Goal: Information Seeking & Learning: Learn about a topic

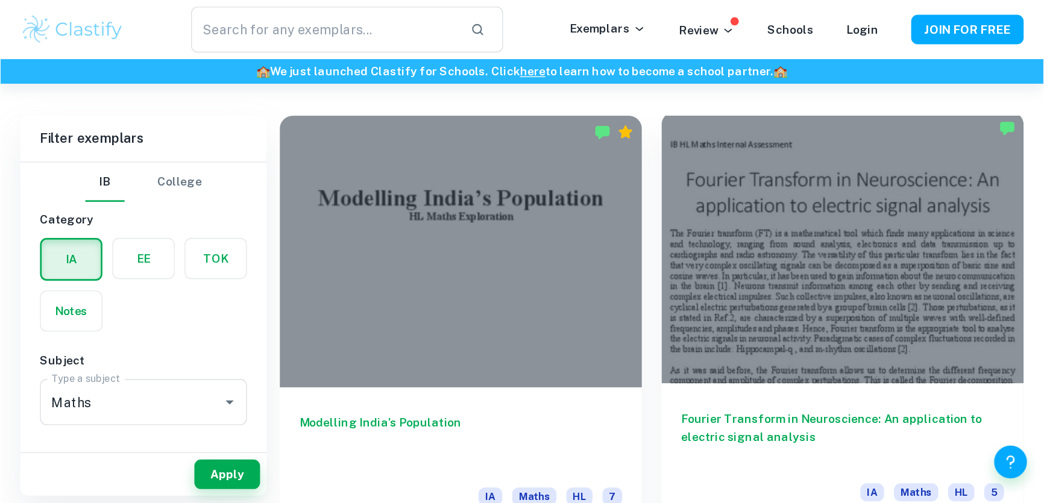
scroll to position [321, 0]
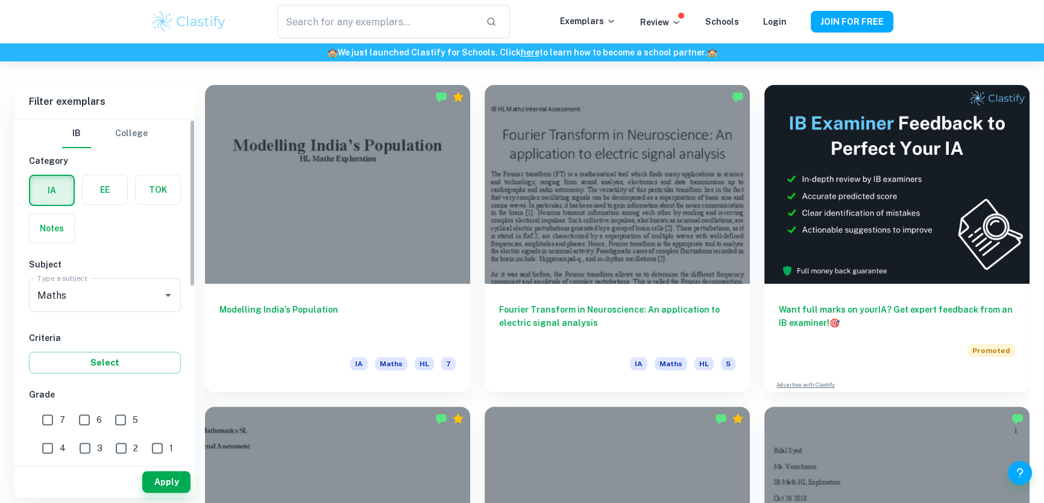
click at [51, 369] on input "7" at bounding box center [48, 420] width 24 height 24
checkbox input "true"
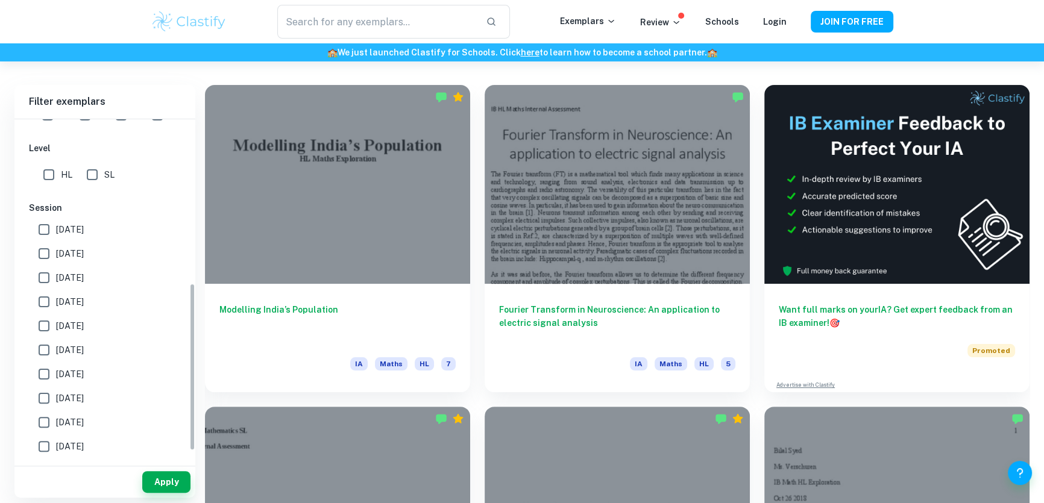
scroll to position [354, 0]
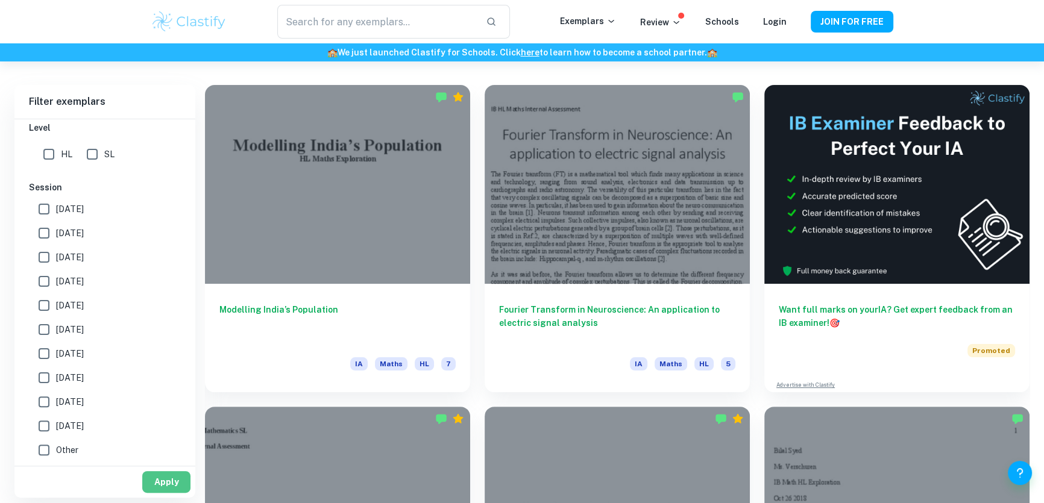
click at [160, 369] on button "Apply" at bounding box center [166, 482] width 48 height 22
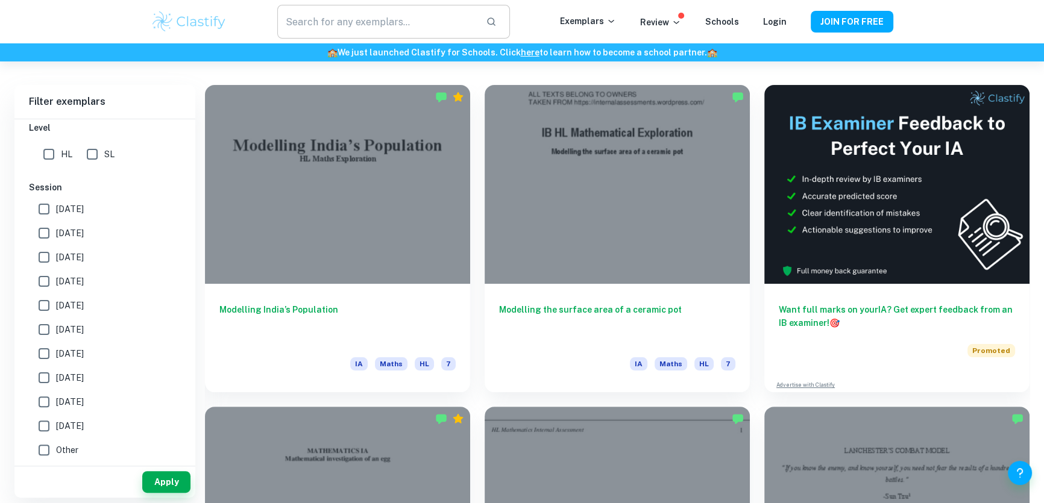
click at [390, 12] on input "text" at bounding box center [376, 22] width 199 height 34
type input "statistics"
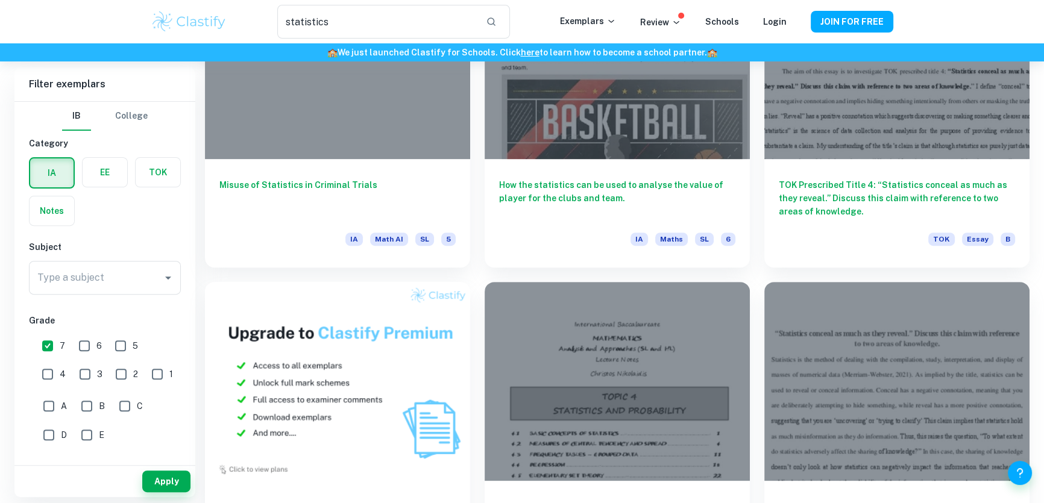
scroll to position [438, 0]
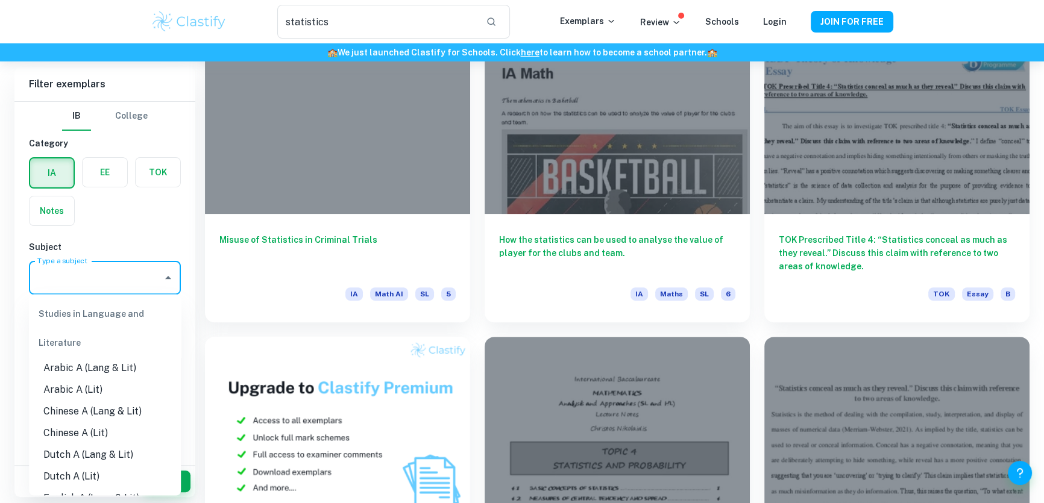
click at [108, 285] on input "Type a subject" at bounding box center [95, 277] width 123 height 23
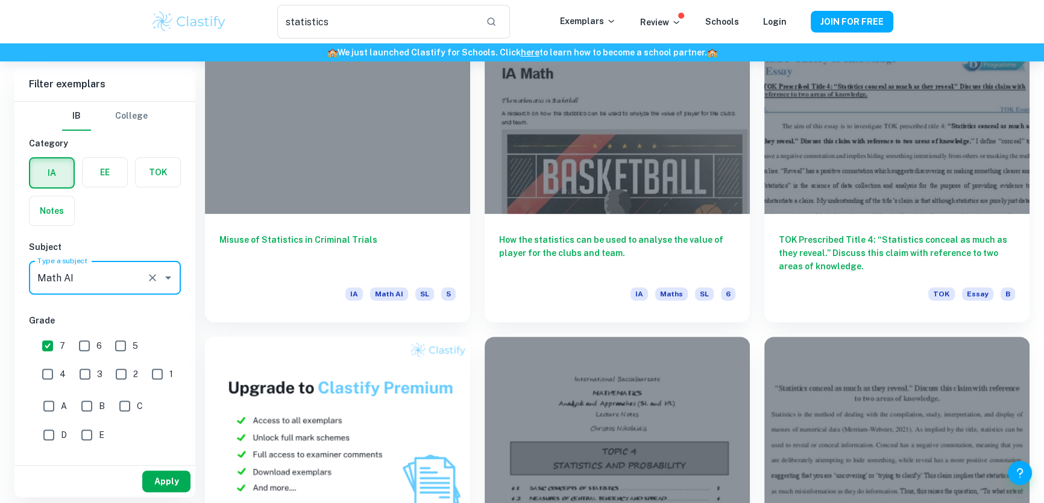
type input "Math AI"
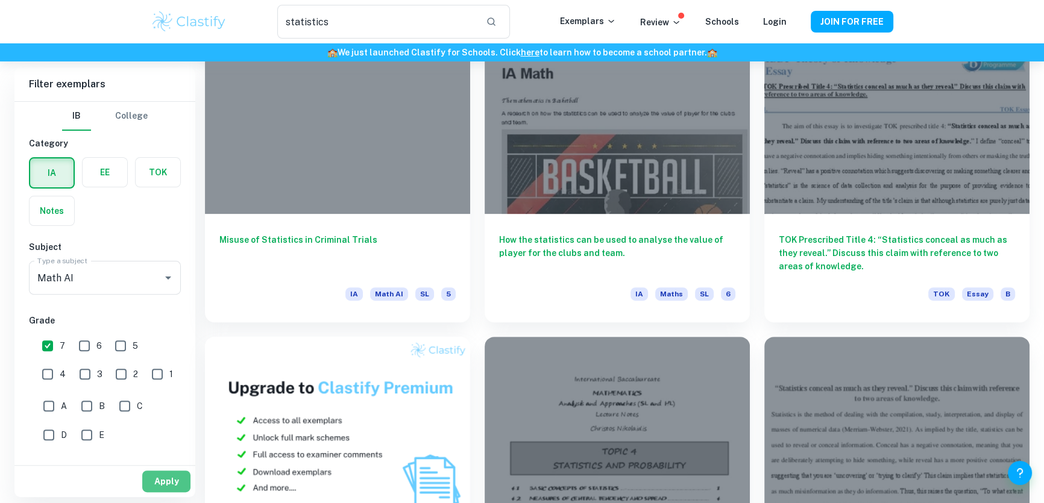
click at [168, 369] on button "Apply" at bounding box center [166, 482] width 48 height 22
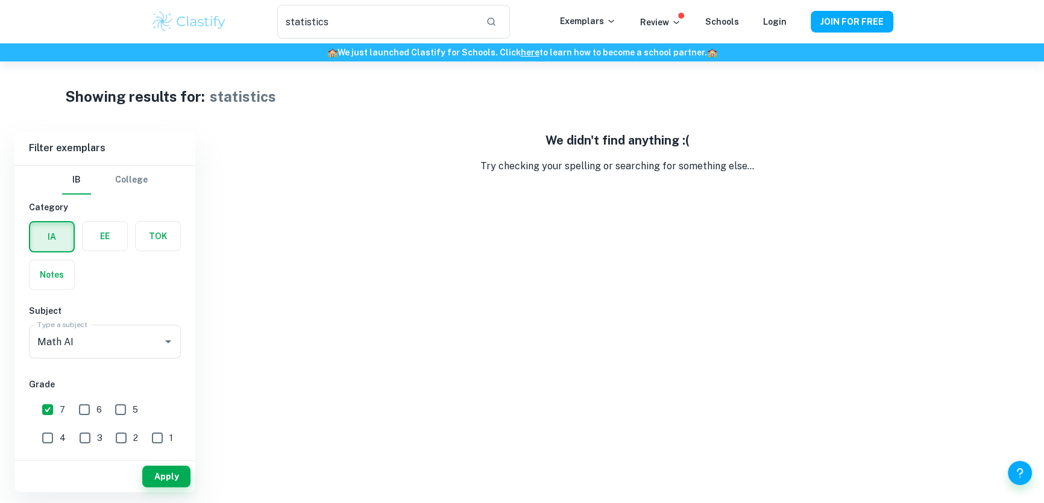
click at [46, 369] on input "7" at bounding box center [48, 410] width 24 height 24
checkbox input "false"
click at [173, 369] on button "Apply" at bounding box center [166, 477] width 48 height 22
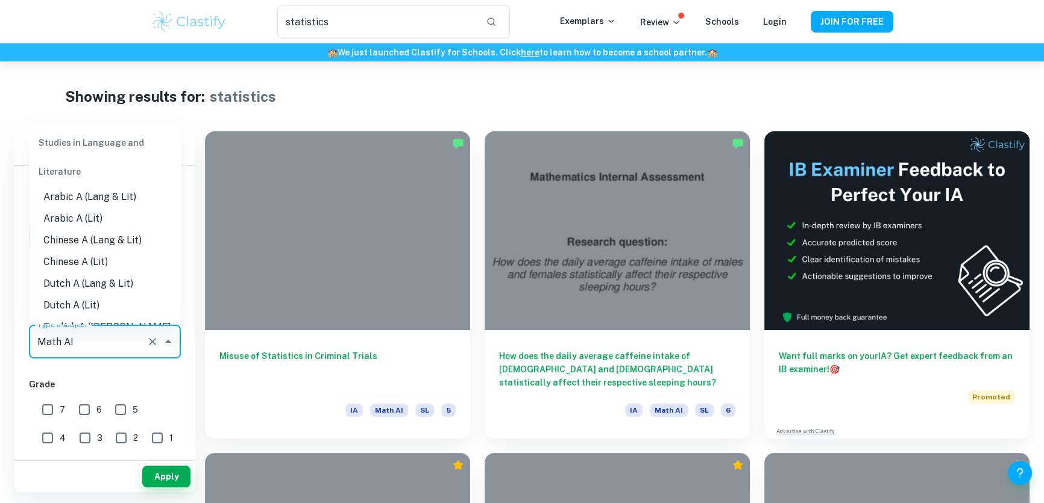
click at [112, 337] on input "Math AI" at bounding box center [87, 341] width 107 height 23
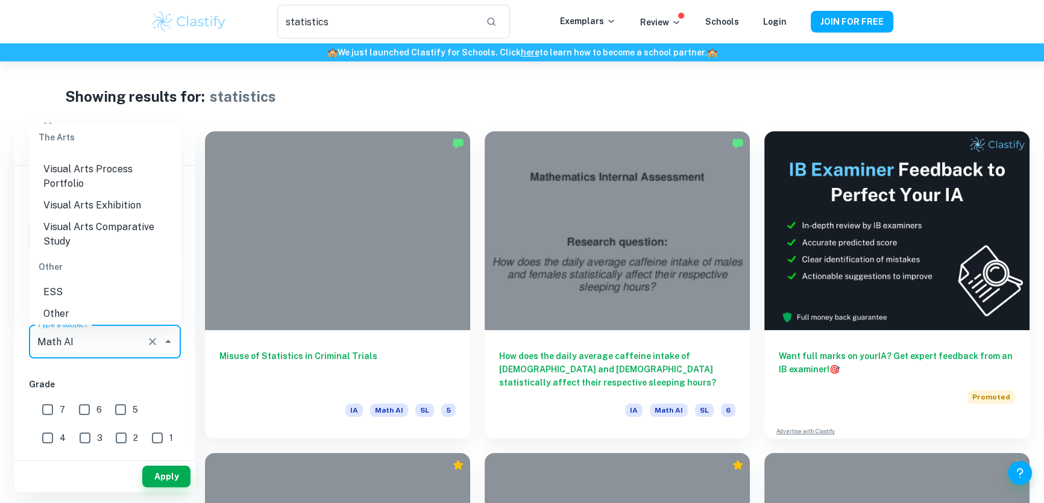
scroll to position [1832, 0]
click at [121, 345] on input "Math AI" at bounding box center [87, 341] width 107 height 23
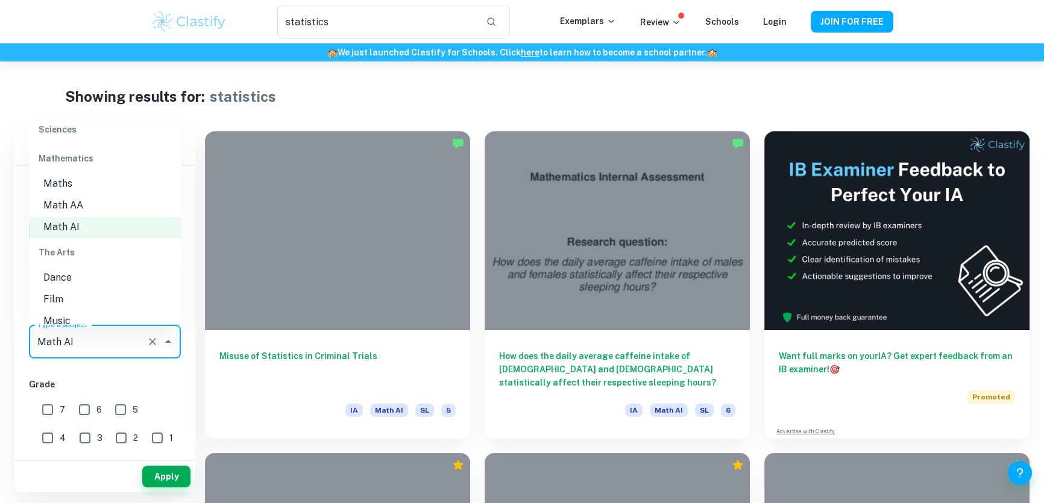
scroll to position [1612, 0]
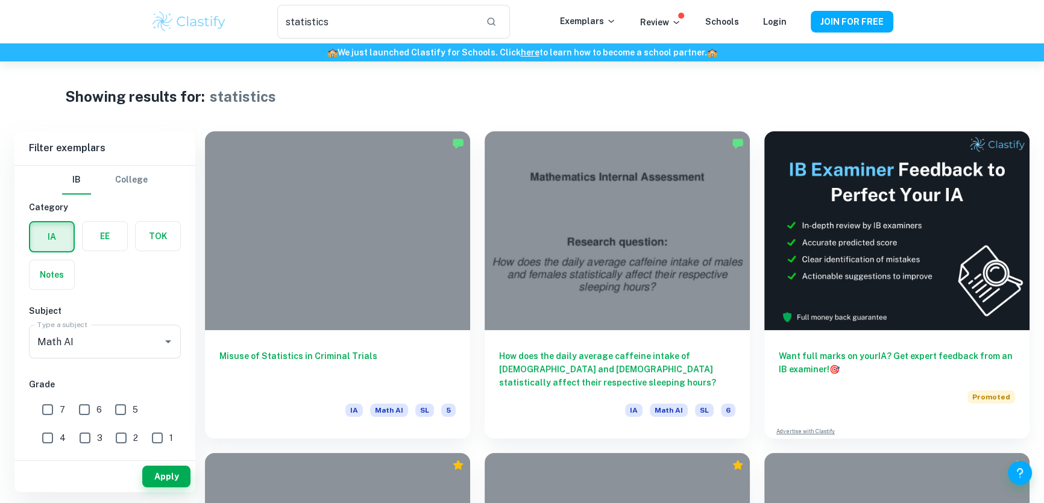
click at [111, 359] on div "Type a subject Math AI Type a subject" at bounding box center [105, 344] width 152 height 39
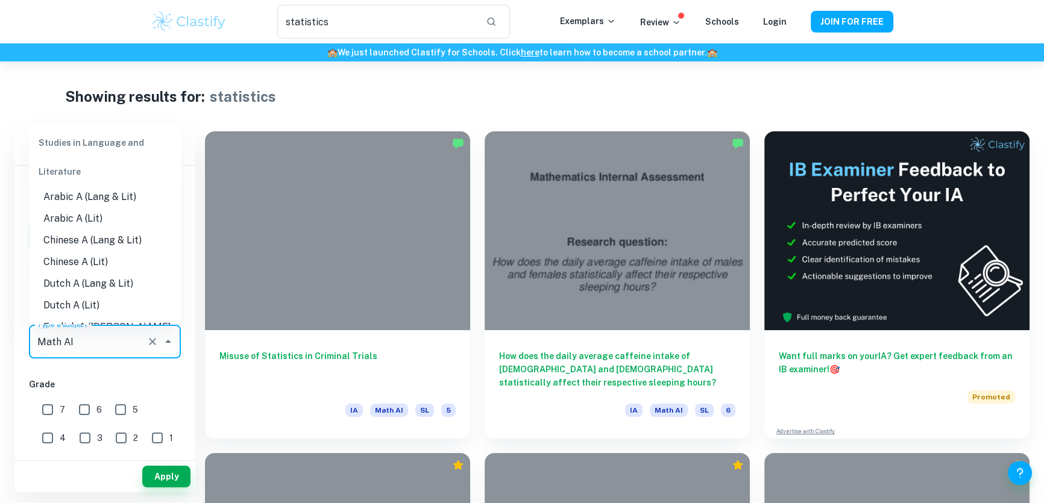
click at [108, 343] on input "Math AI" at bounding box center [87, 341] width 107 height 23
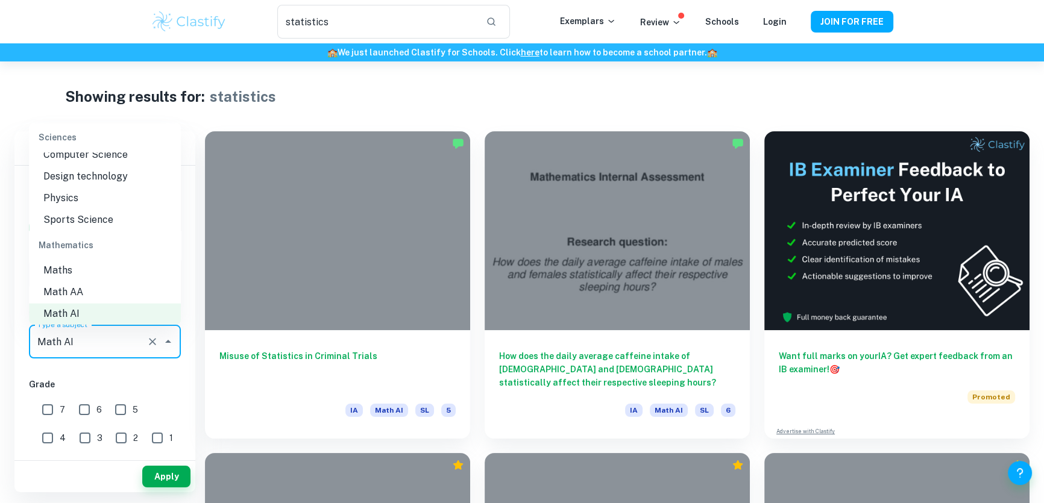
click at [101, 288] on li "Math AA" at bounding box center [105, 293] width 152 height 22
type input "Math AA"
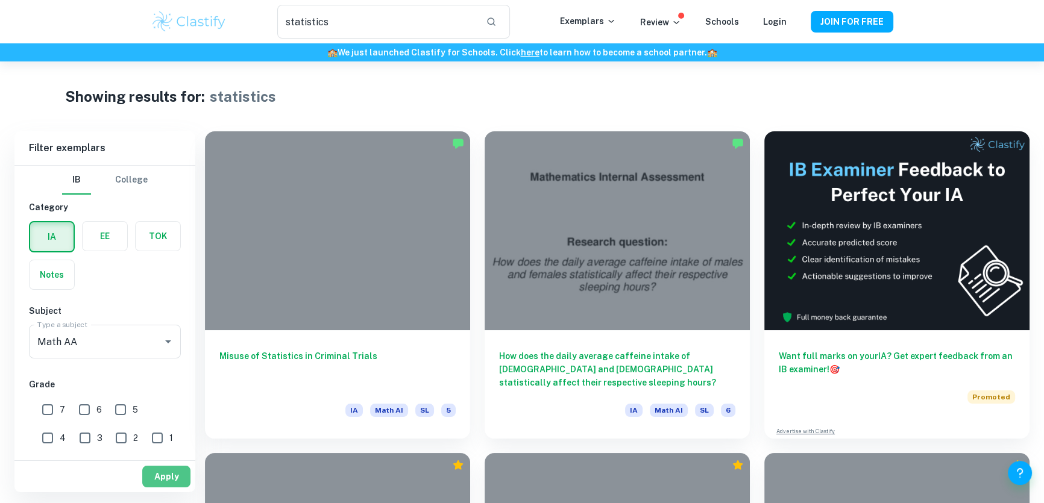
click at [158, 369] on button "Apply" at bounding box center [166, 477] width 48 height 22
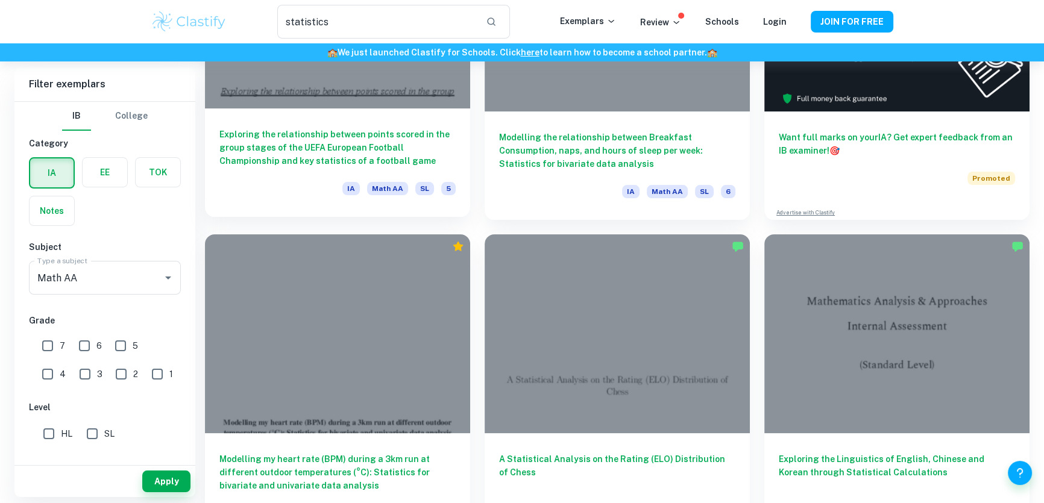
scroll to position [328, 0]
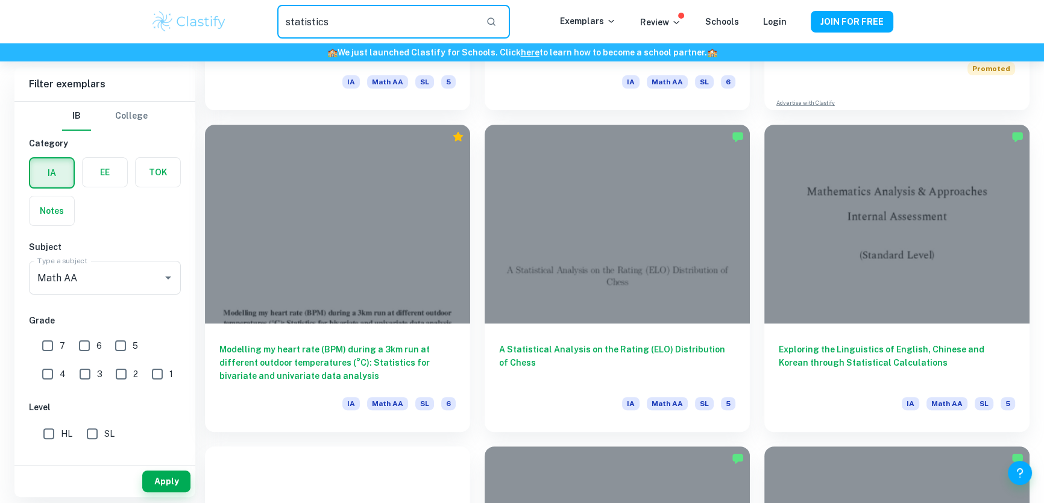
drag, startPoint x: 342, startPoint y: 29, endPoint x: 264, endPoint y: 15, distance: 79.6
click at [264, 15] on div "statistics ​" at bounding box center [393, 22] width 333 height 34
type input "correlation"
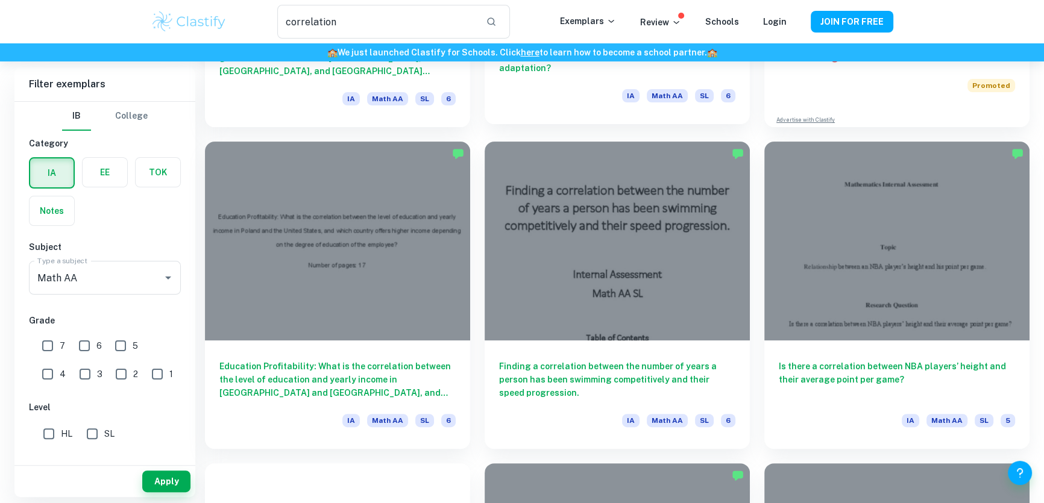
scroll to position [328, 0]
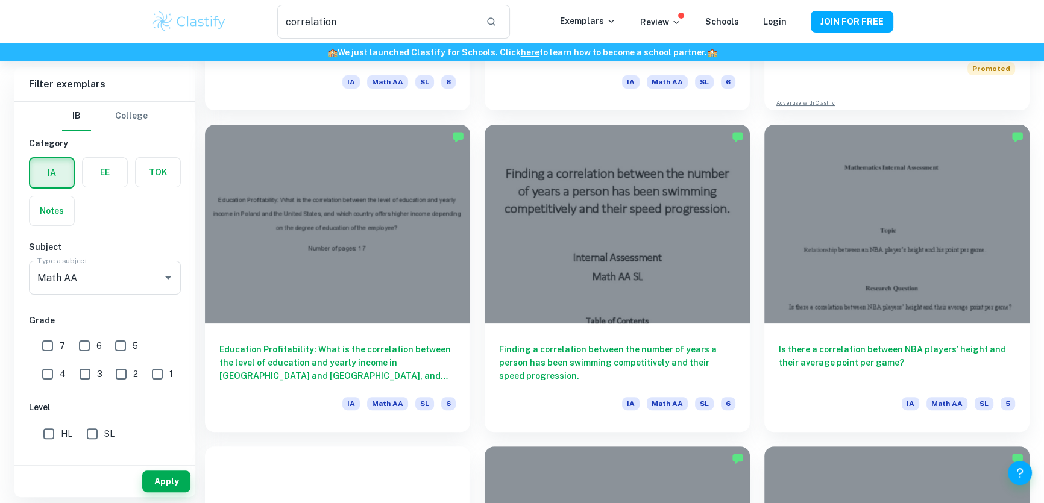
click at [43, 346] on input "7" at bounding box center [48, 346] width 24 height 24
checkbox input "true"
click at [159, 369] on button "Apply" at bounding box center [166, 482] width 48 height 22
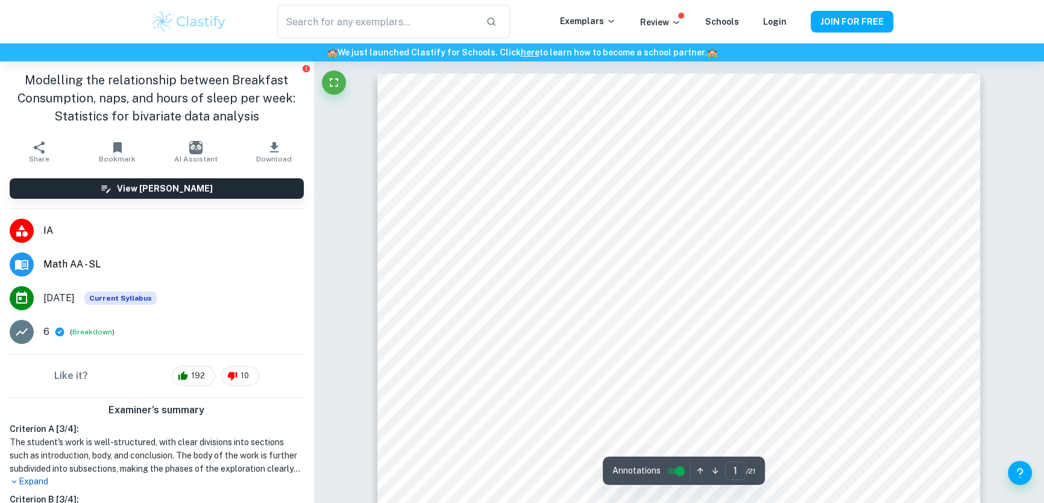
scroll to position [164, 0]
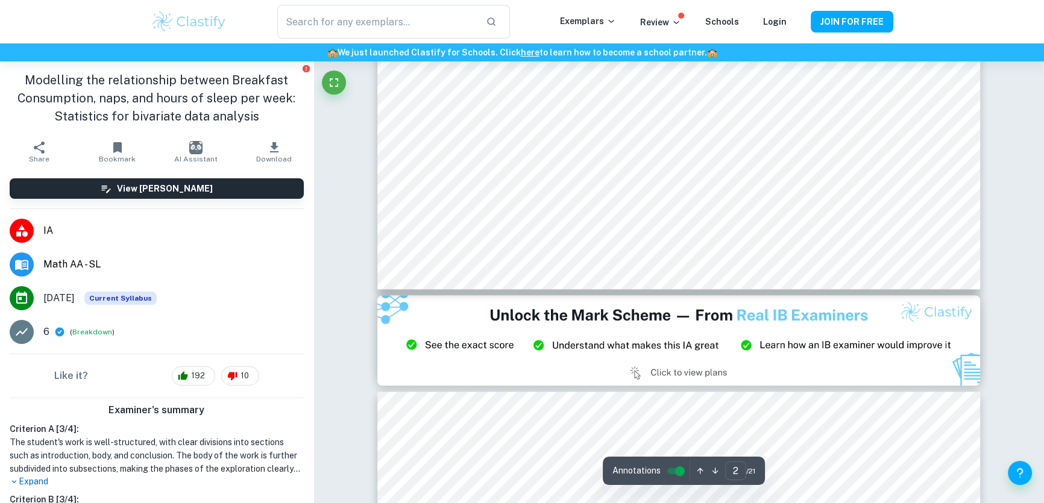
type input "3"
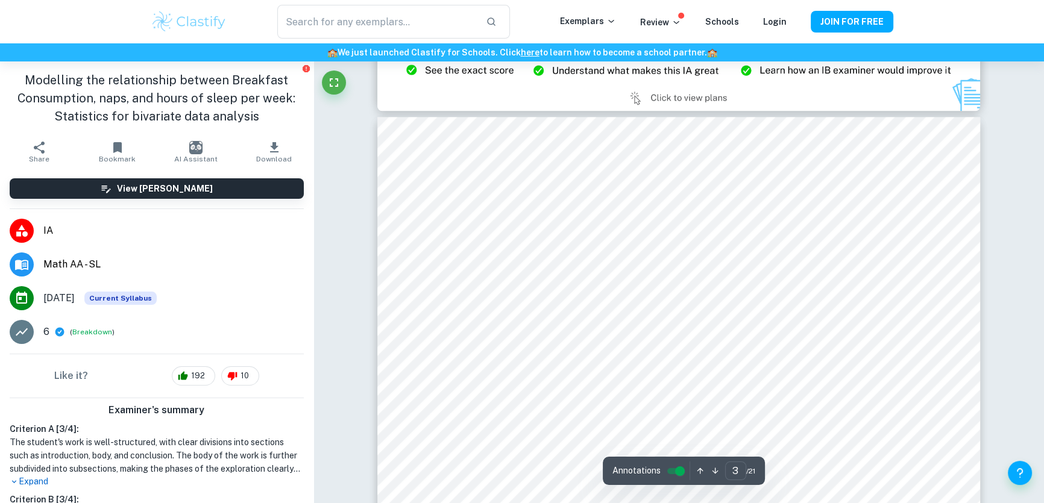
scroll to position [1917, 0]
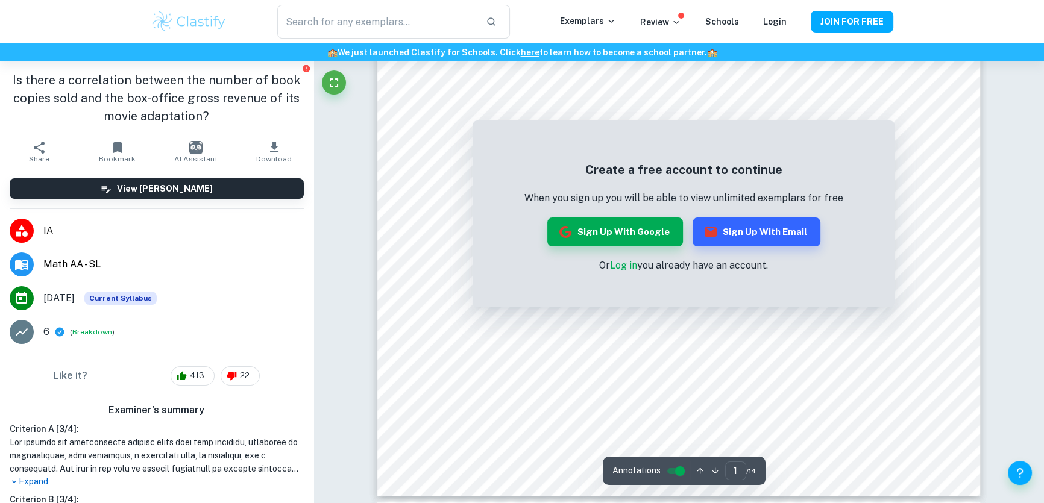
scroll to position [383, 0]
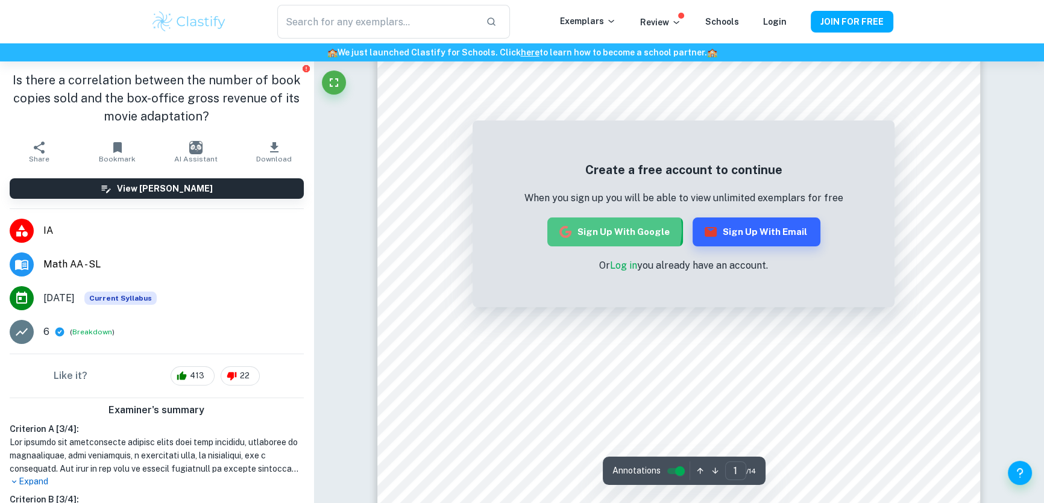
click at [604, 230] on button "Sign up with Google" at bounding box center [615, 232] width 136 height 29
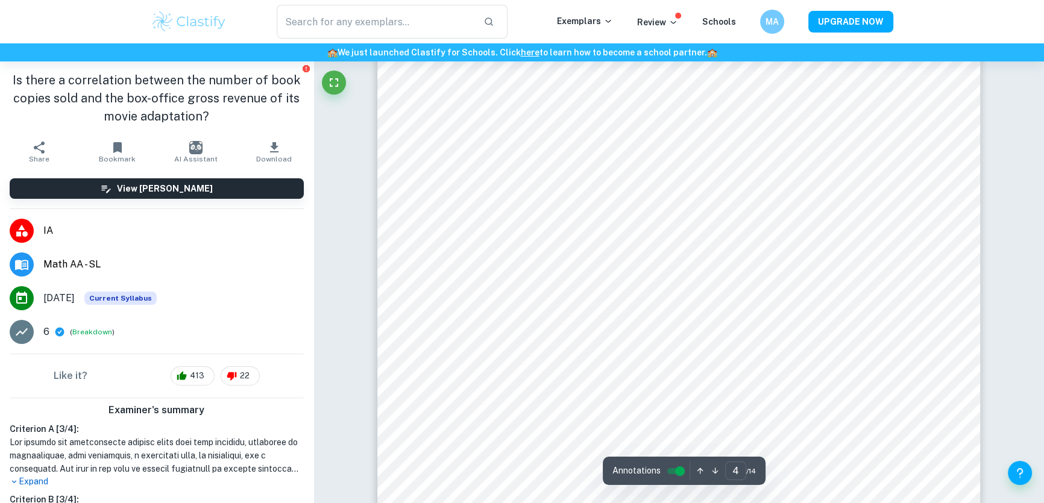
scroll to position [3177, 0]
type input "5"
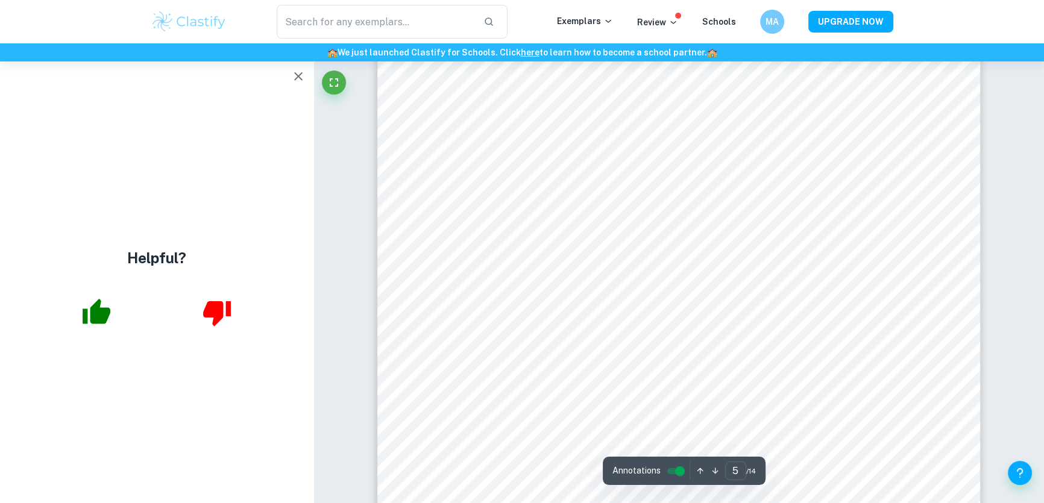
scroll to position [3834, 0]
